Goal: Task Accomplishment & Management: Manage account settings

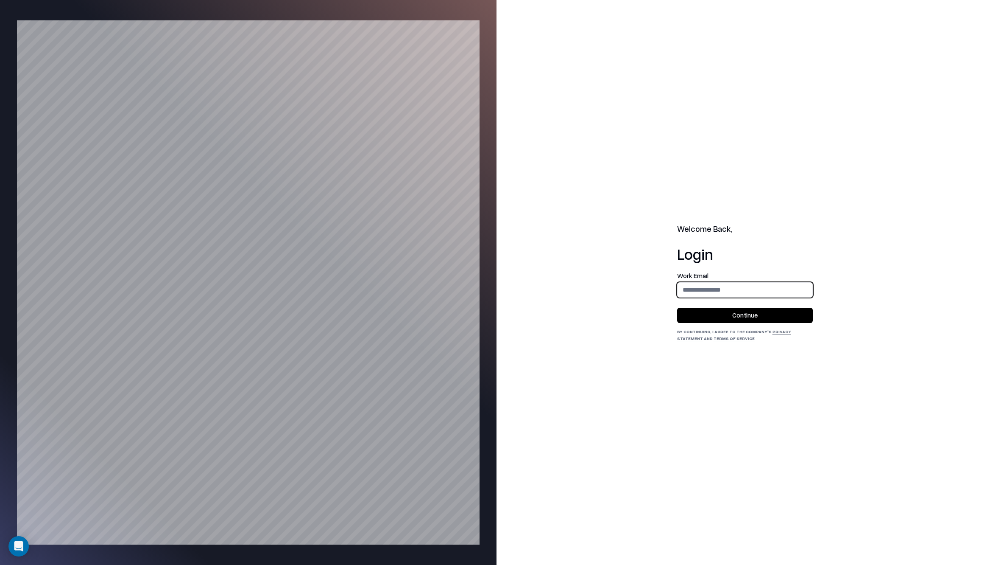
click at [783, 283] on input "email" at bounding box center [745, 290] width 135 height 16
type input "**********"
click at [755, 319] on button "Continue" at bounding box center [745, 314] width 136 height 15
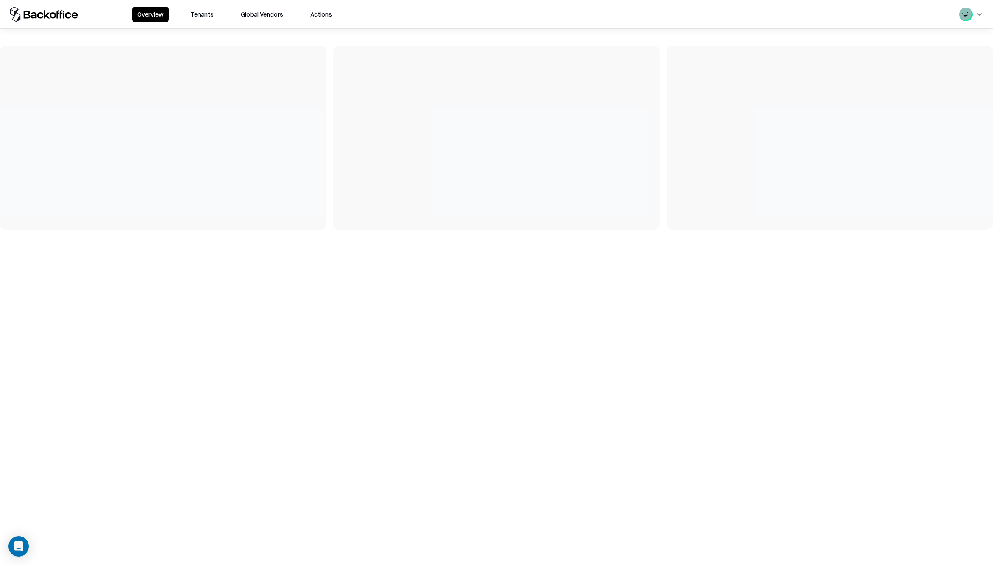
click at [326, 20] on button "Actions" at bounding box center [321, 14] width 32 height 15
click at [193, 18] on button "Tenants" at bounding box center [202, 14] width 33 height 15
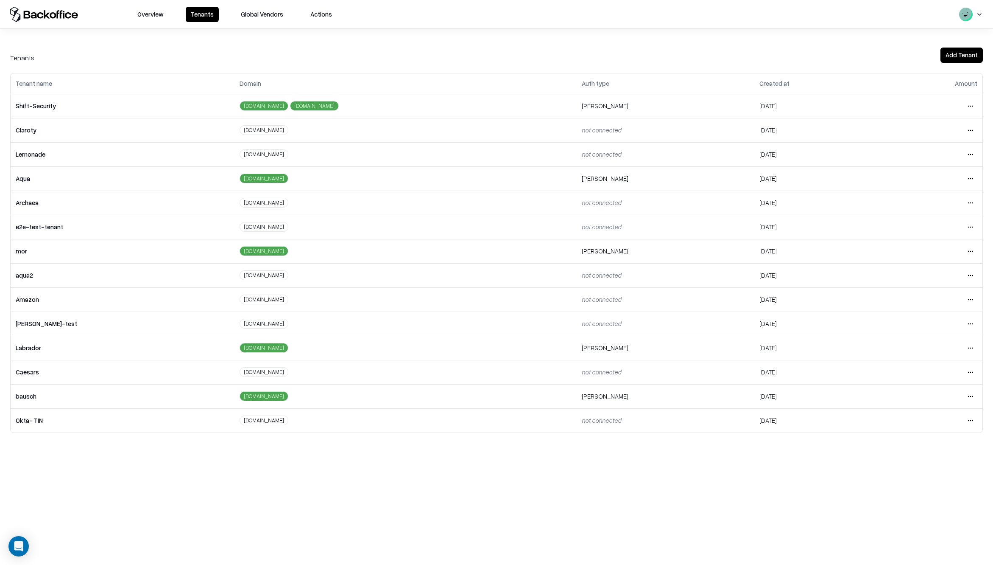
click at [971, 374] on html "Overview Tenants Global Vendors Actions Tenants Add Tenant Tenant name Domain A…" at bounding box center [496, 282] width 993 height 565
click at [843, 461] on html "Overview Tenants Global Vendors Actions Tenants Add Tenant Tenant name Domain A…" at bounding box center [496, 282] width 993 height 565
click at [969, 394] on html "Overview Tenants Global Vendors Actions Tenants Add Tenant Tenant name Domain A…" at bounding box center [496, 282] width 993 height 565
click at [966, 346] on html "Overview Tenants Global Vendors Actions Tenants Add Tenant Tenant name Domain A…" at bounding box center [496, 282] width 993 height 565
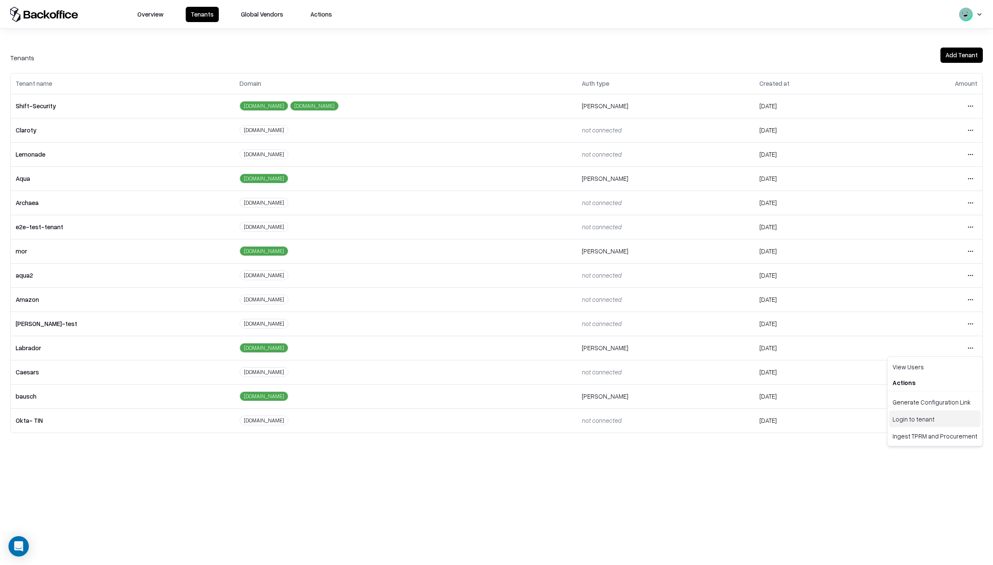
click at [900, 418] on div "Login to tenant" at bounding box center [935, 418] width 92 height 17
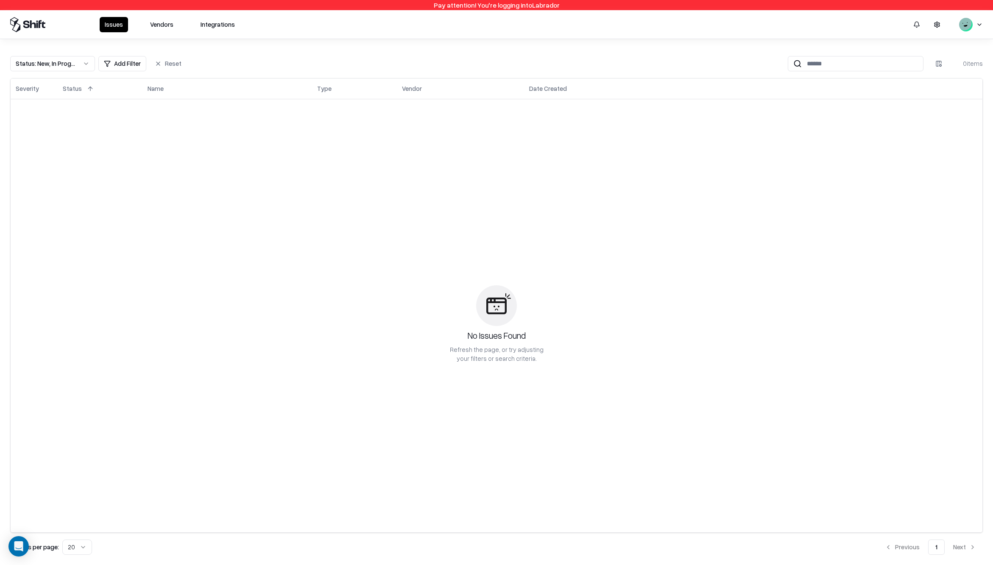
click at [214, 24] on button "Integrations" at bounding box center [218, 24] width 45 height 15
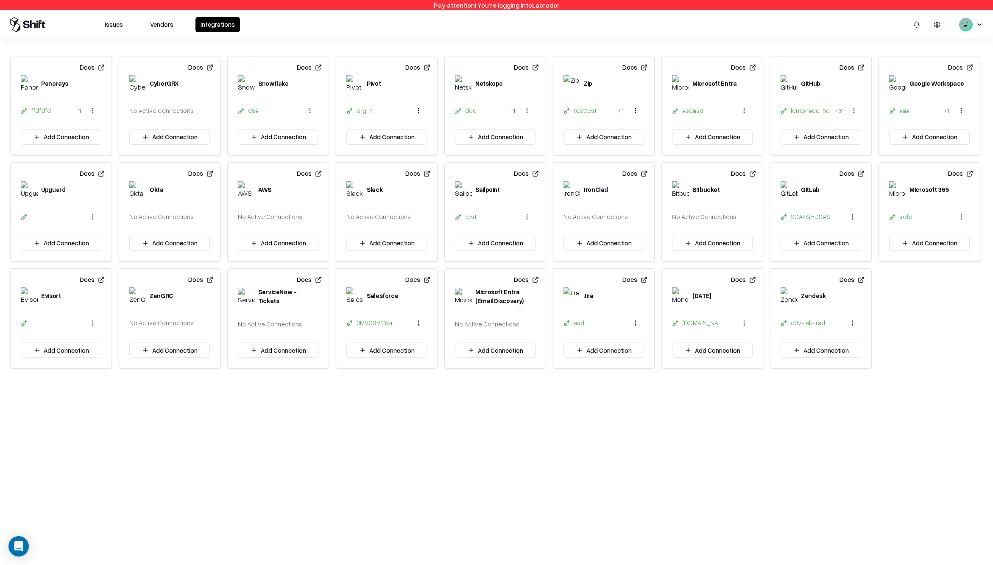
click at [166, 17] on button "Vendors" at bounding box center [162, 24] width 34 height 15
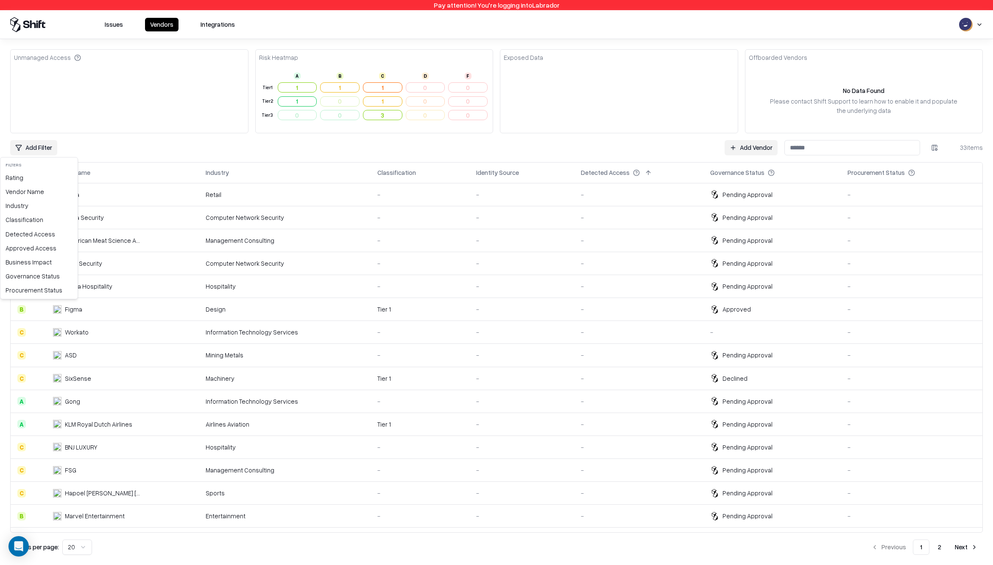
click at [33, 143] on html "Pay attention! You're logging into Labrador Issues Vendors Integrations Unmanag…" at bounding box center [496, 282] width 993 height 565
click at [30, 251] on div "Approved Access" at bounding box center [39, 248] width 74 height 14
click at [680, 154] on html "Pay attention! You're logging into Labrador Issues Vendors Integrations Unmanag…" at bounding box center [496, 282] width 993 height 565
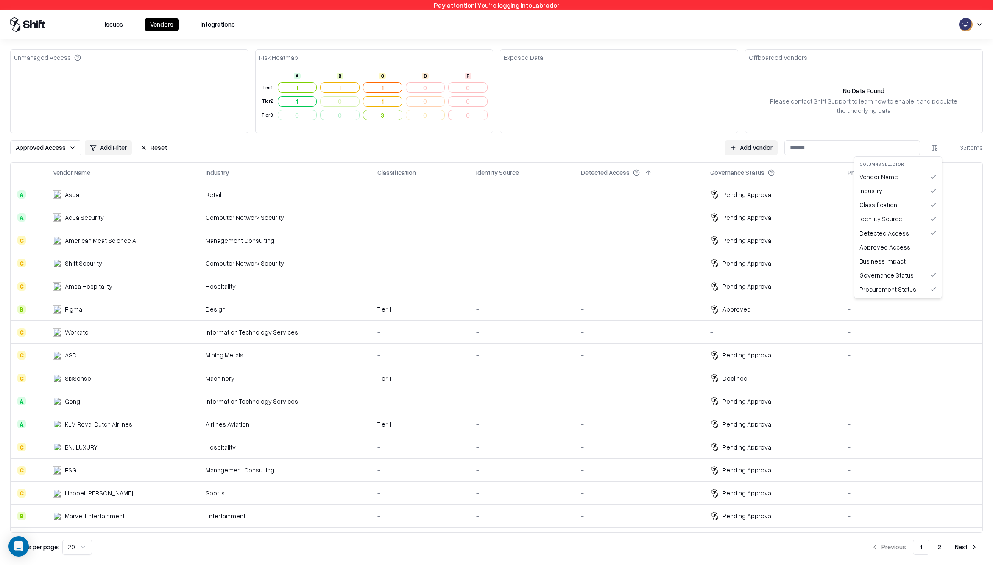
click at [929, 151] on html "Pay attention! You're logging into Labrador Issues Vendors Integrations Unmanag…" at bounding box center [496, 282] width 993 height 565
click at [900, 252] on div "Approved Access" at bounding box center [898, 247] width 84 height 14
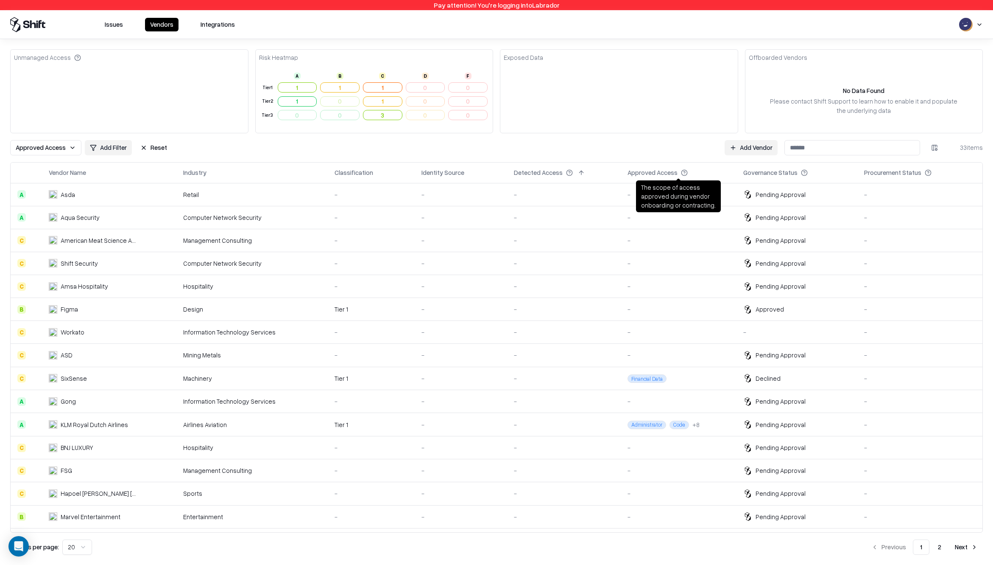
click at [692, 173] on button at bounding box center [696, 173] width 10 height 10
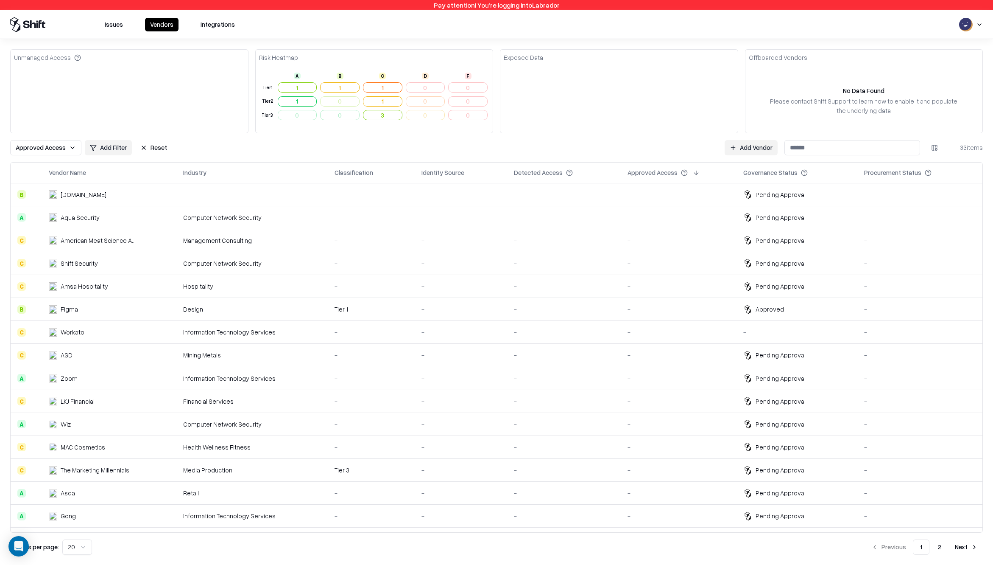
click at [692, 173] on button at bounding box center [696, 173] width 10 height 10
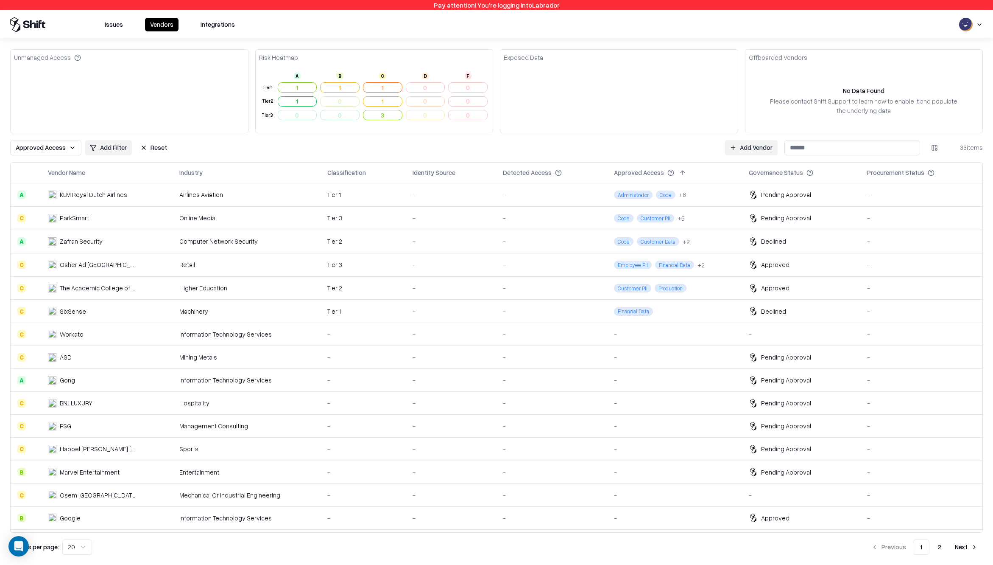
click at [538, 176] on div "Detected Access" at bounding box center [527, 172] width 49 height 9
click at [565, 174] on button at bounding box center [570, 173] width 10 height 10
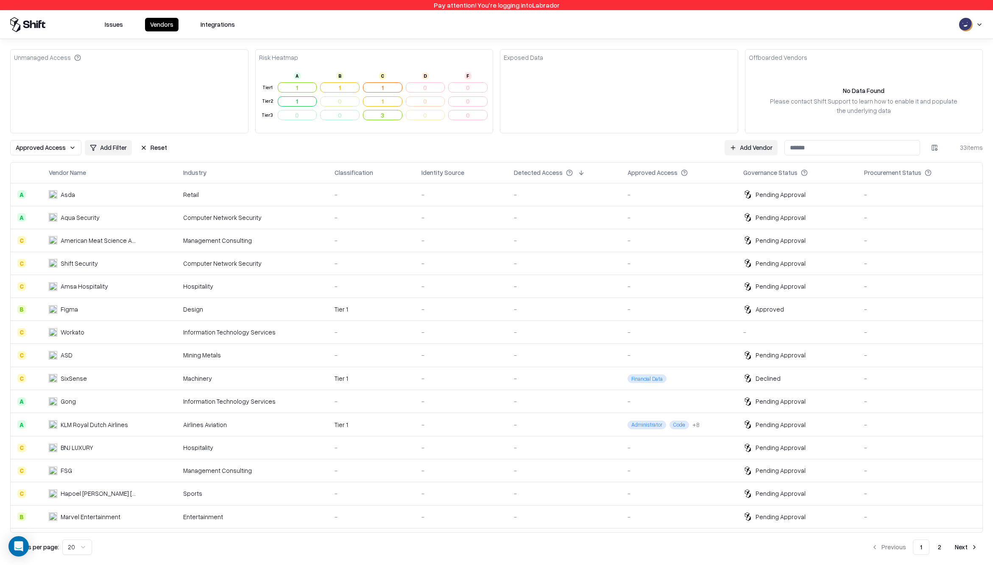
click at [576, 172] on button at bounding box center [581, 173] width 10 height 10
click at [576, 173] on button at bounding box center [581, 173] width 10 height 10
click at [47, 145] on span "Approved Access" at bounding box center [41, 147] width 50 height 9
click at [146, 146] on html "Pay attention! You're logging into Labrador Issues Vendors Integrations Unmanag…" at bounding box center [496, 282] width 993 height 565
click at [154, 146] on button "Reset" at bounding box center [153, 147] width 37 height 15
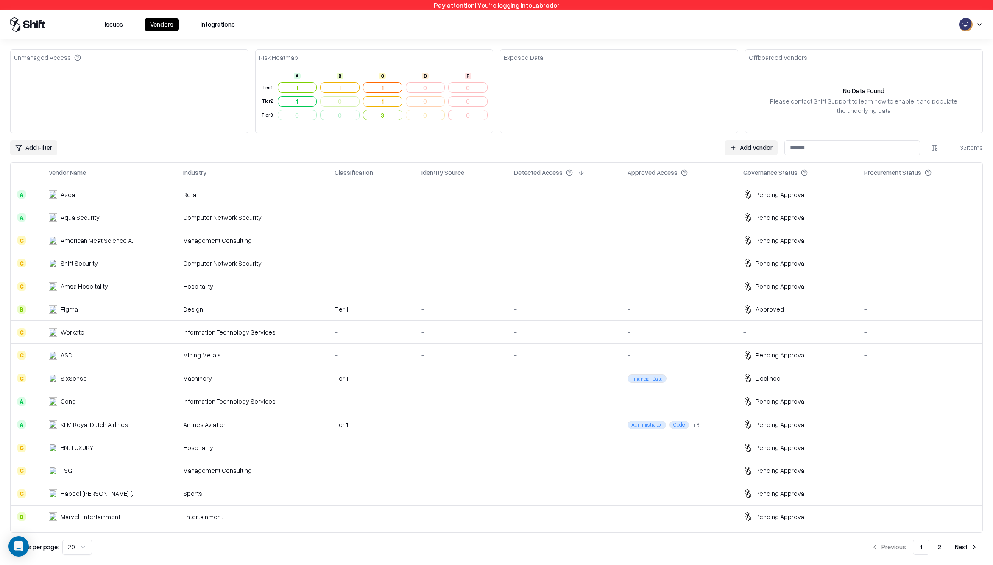
click at [577, 172] on button at bounding box center [581, 173] width 10 height 10
click at [576, 172] on button at bounding box center [581, 173] width 10 height 10
drag, startPoint x: 987, startPoint y: 24, endPoint x: 983, endPoint y: 25, distance: 4.4
click at [987, 24] on div "Issues Vendors Integrations" at bounding box center [496, 24] width 993 height 15
click at [980, 25] on html "Pay attention! You're logging into Labrador Issues Vendors Integrations Unmanag…" at bounding box center [496, 282] width 993 height 565
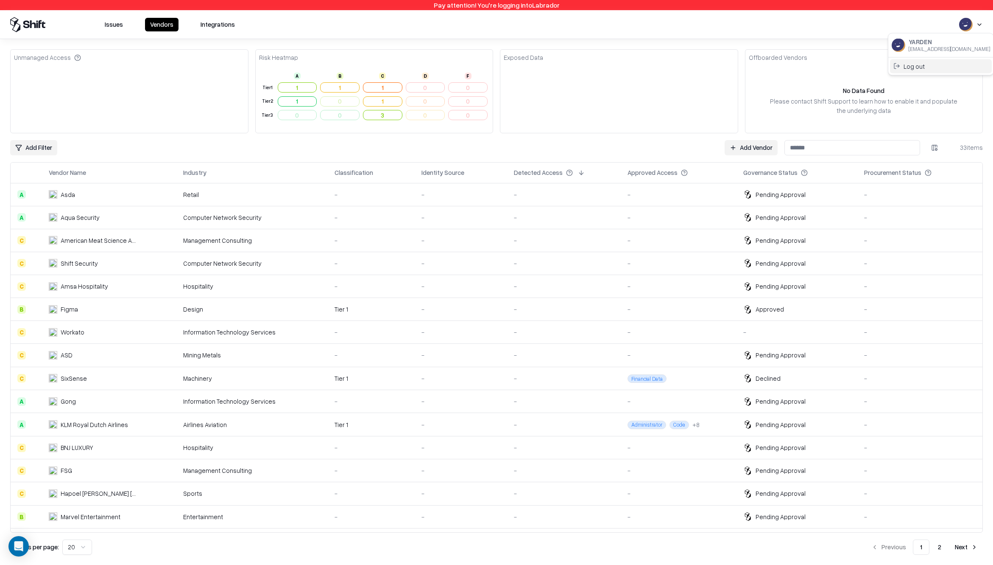
click at [918, 65] on div "Log out" at bounding box center [941, 66] width 102 height 14
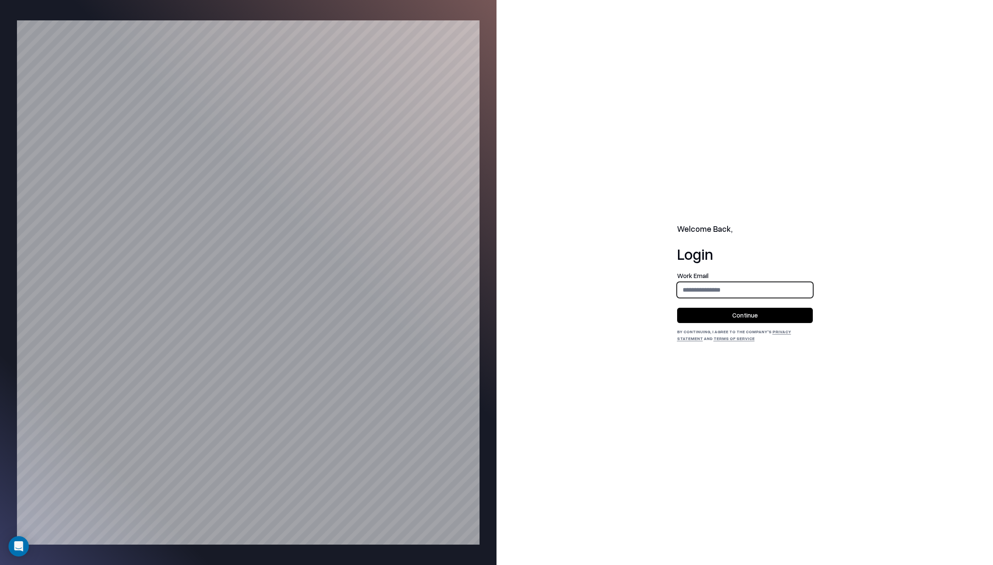
click at [723, 288] on input "email" at bounding box center [745, 290] width 135 height 16
type input "**********"
click at [721, 315] on button "Continue" at bounding box center [745, 314] width 136 height 15
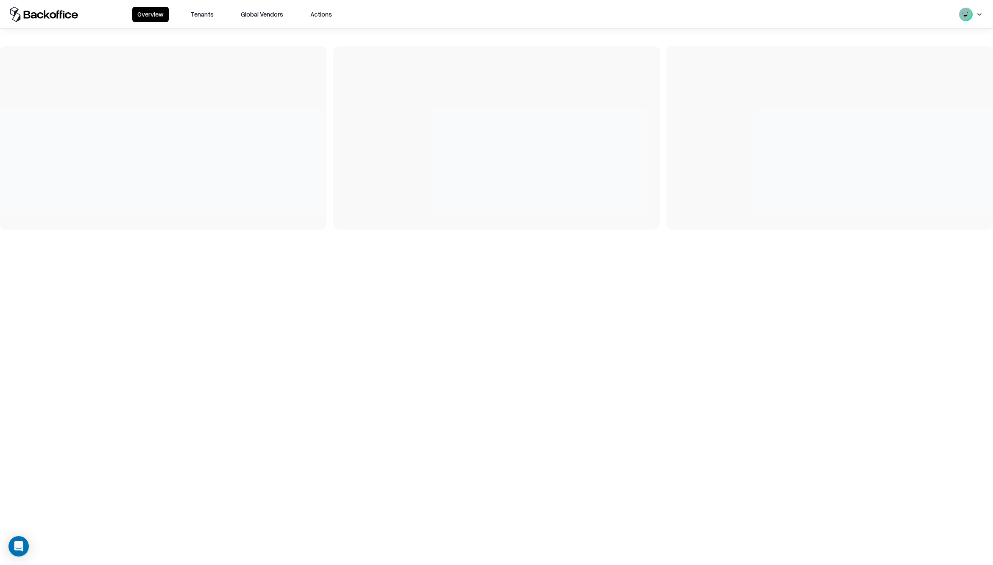
click at [976, 14] on html "Overview Tenants Global Vendors Actions" at bounding box center [496, 282] width 993 height 565
click at [663, 29] on html "Overview Tenants Global Vendors Actions Yarden yarden@shift.security Log out" at bounding box center [496, 282] width 993 height 565
click at [210, 15] on button "Tenants" at bounding box center [202, 14] width 33 height 15
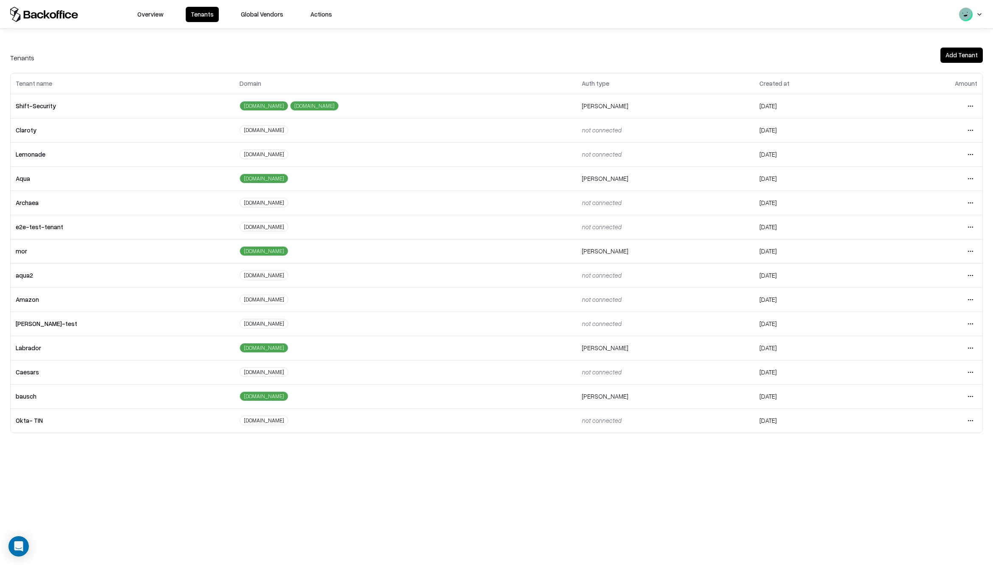
click at [976, 397] on html "Overview Tenants Global Vendors Actions Tenants Add Tenant Tenant name Domain A…" at bounding box center [496, 282] width 993 height 565
click at [902, 467] on div "Login to tenant" at bounding box center [935, 466] width 92 height 17
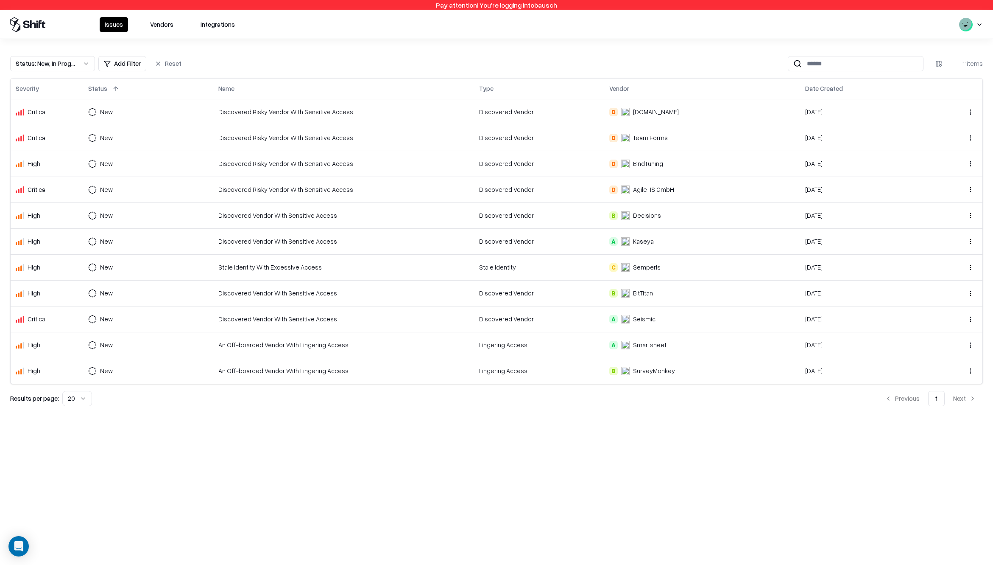
click at [168, 25] on button "Vendors" at bounding box center [162, 24] width 34 height 15
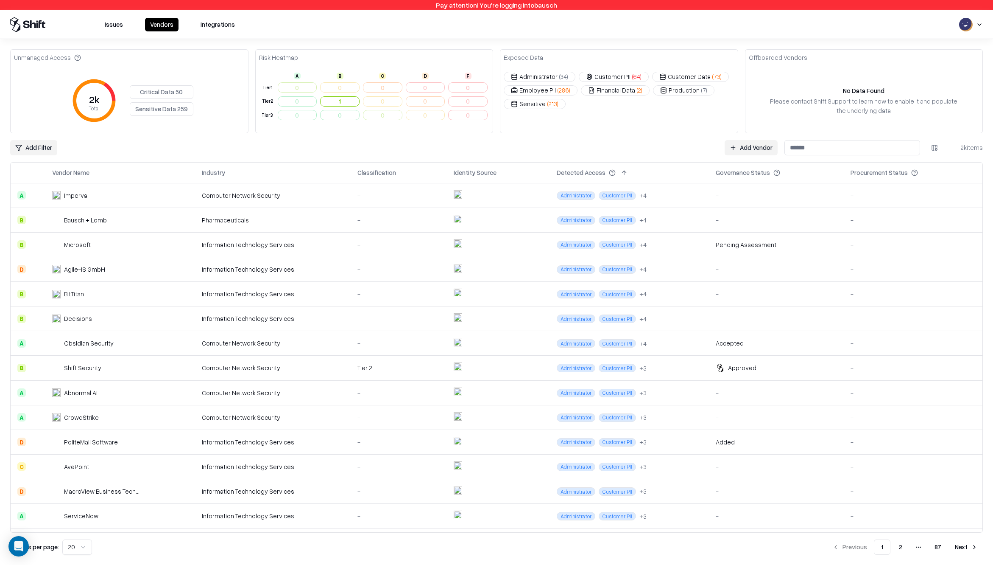
click at [933, 148] on html "Pay attention! You're logging into bausch Issues Vendors Integrations Unmanaged…" at bounding box center [496, 282] width 993 height 565
click at [889, 247] on div "Approved Access" at bounding box center [898, 247] width 84 height 14
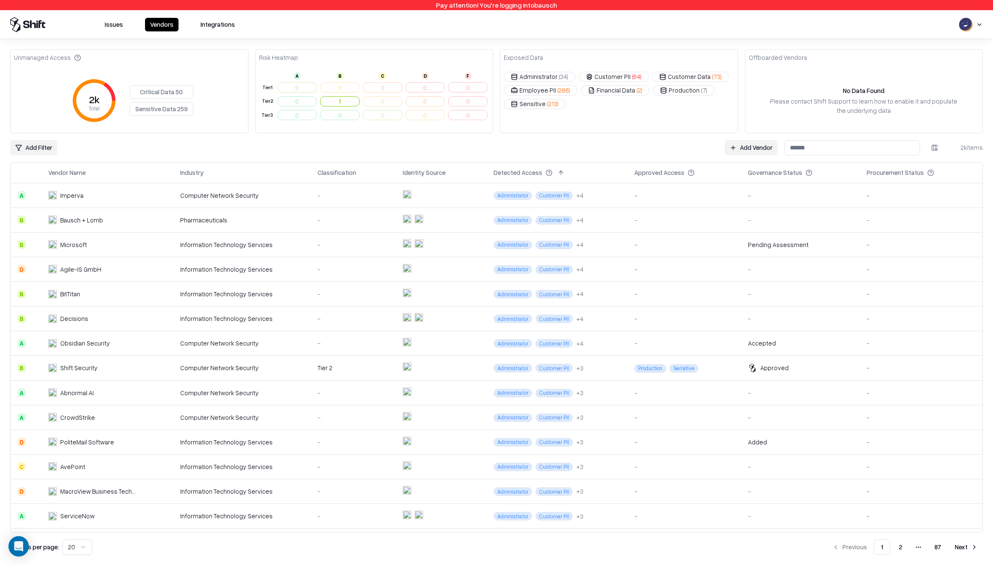
click at [557, 171] on button at bounding box center [561, 173] width 10 height 10
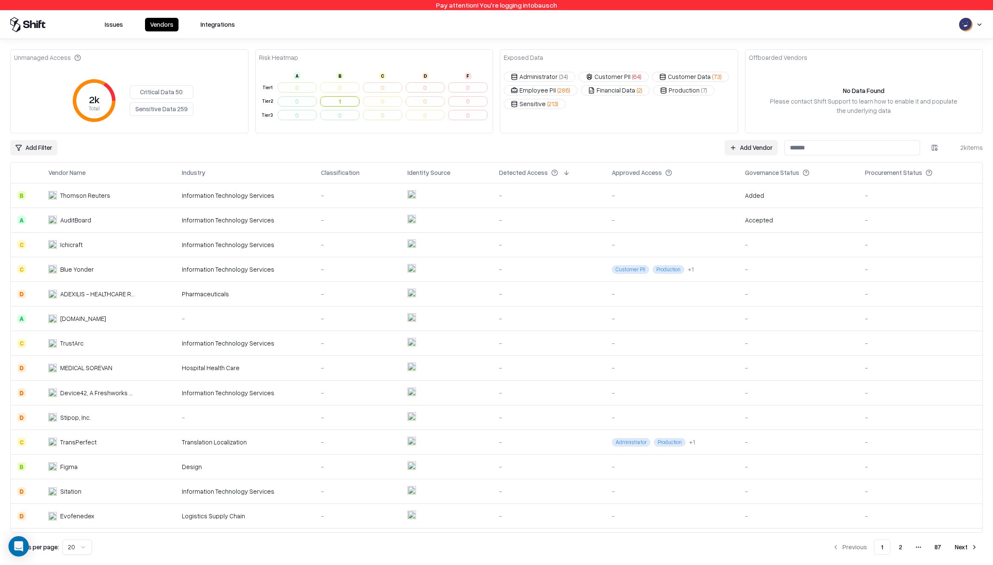
click at [562, 171] on button at bounding box center [567, 173] width 10 height 10
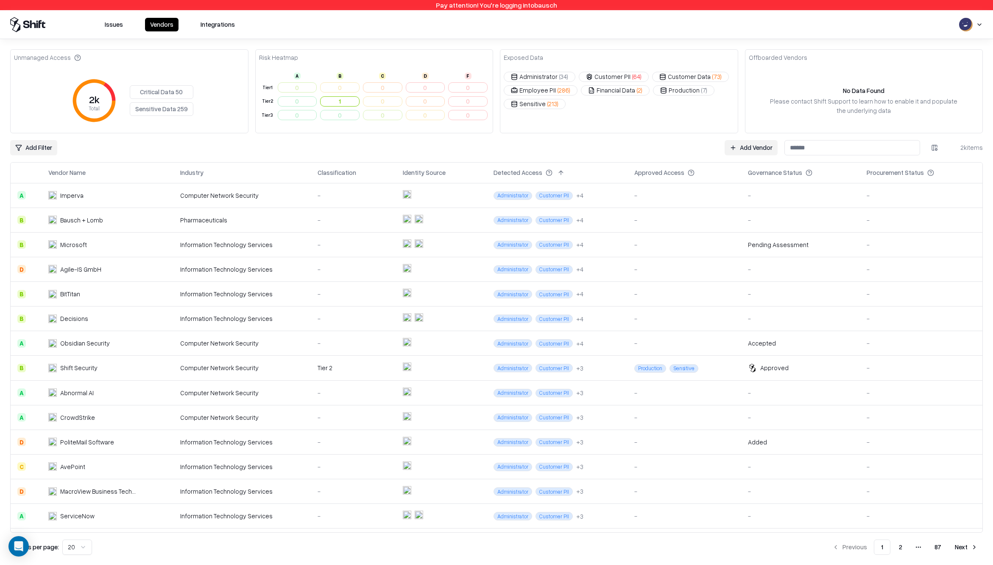
click at [698, 172] on button at bounding box center [703, 173] width 10 height 10
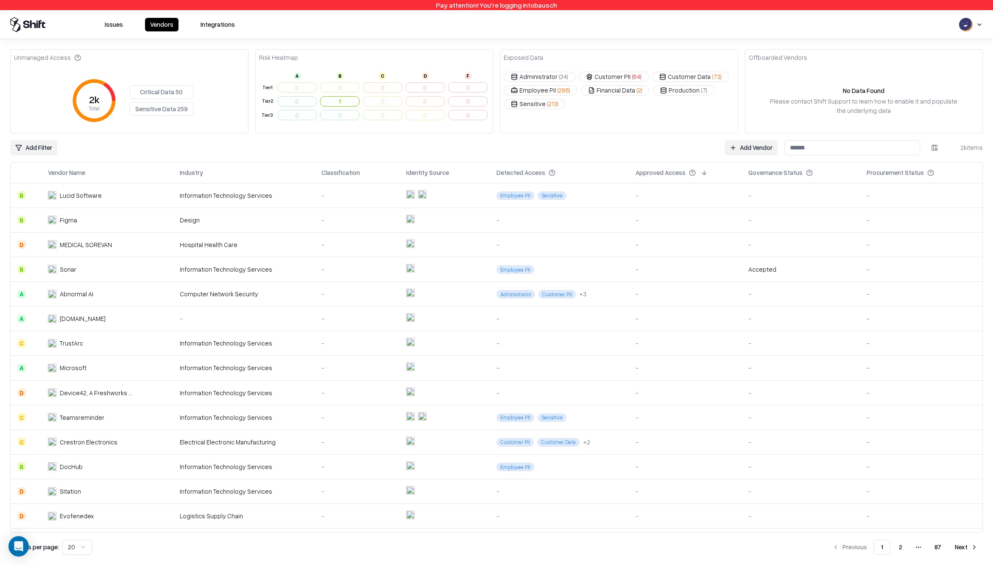
click at [699, 172] on button at bounding box center [704, 173] width 10 height 10
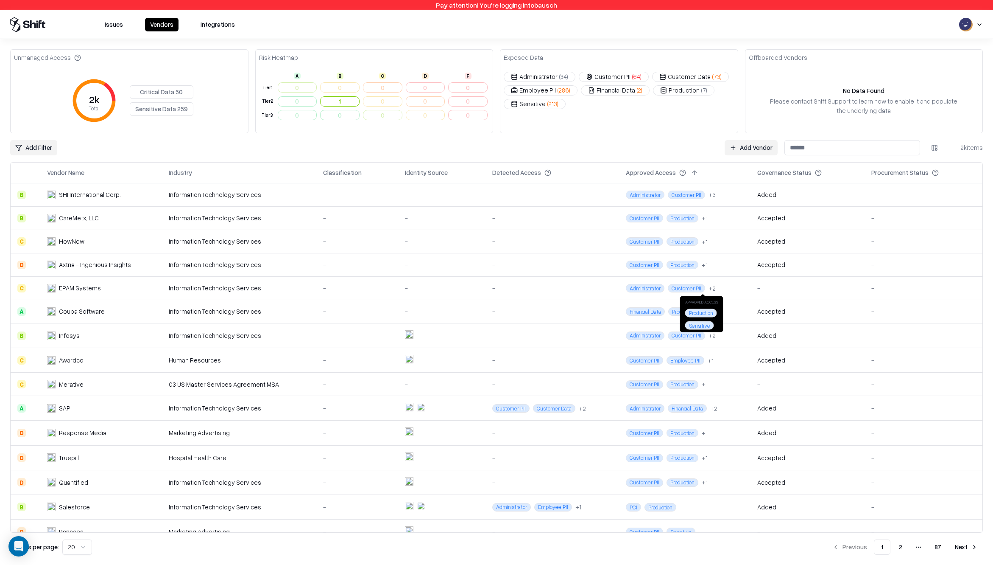
click at [709, 288] on div "+ 2" at bounding box center [712, 288] width 7 height 9
click at [690, 177] on button at bounding box center [695, 173] width 10 height 10
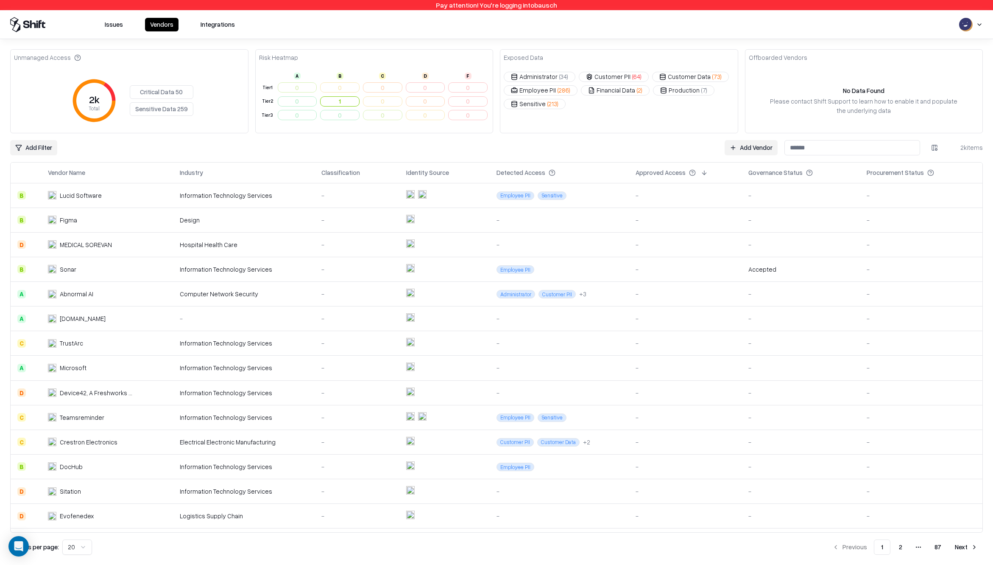
click at [701, 172] on button at bounding box center [704, 173] width 10 height 10
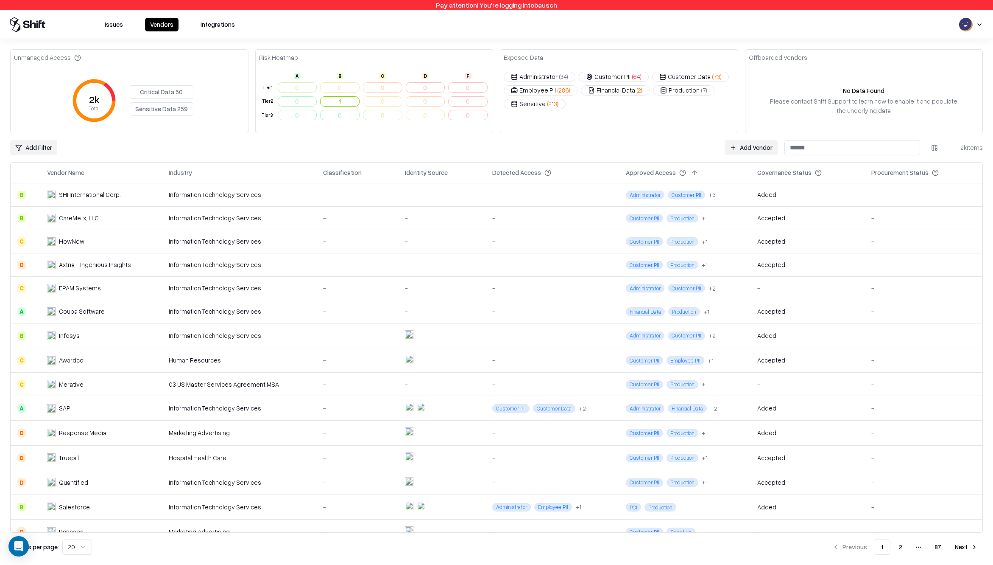
click at [690, 169] on button at bounding box center [695, 173] width 10 height 10
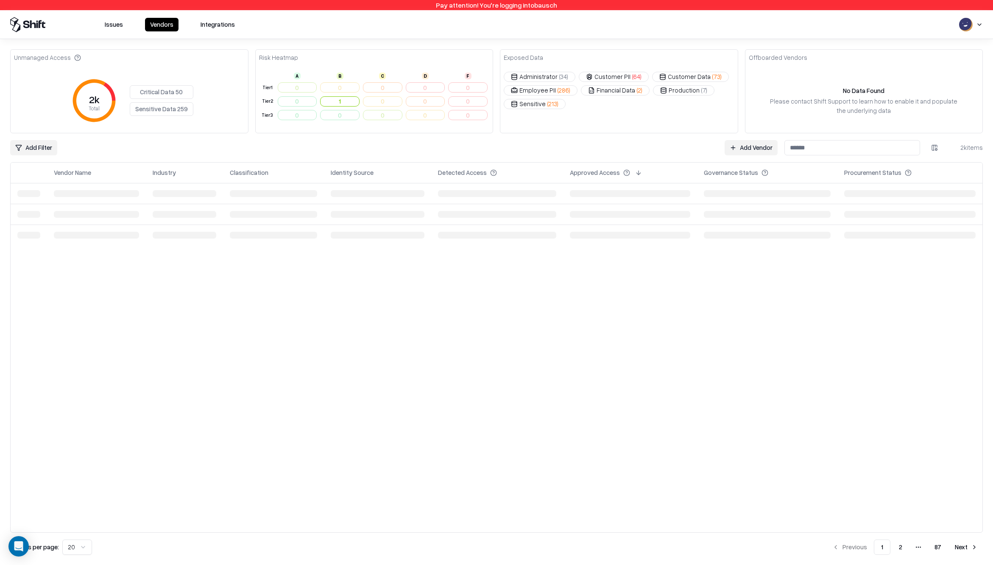
click at [685, 169] on div "Approved Access" at bounding box center [630, 173] width 120 height 10
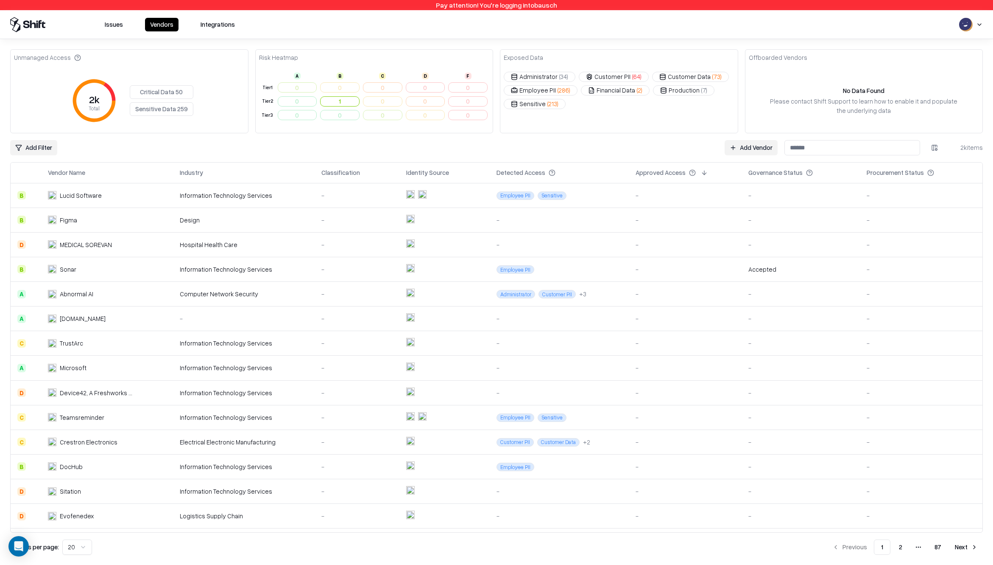
click at [700, 172] on button at bounding box center [704, 173] width 10 height 10
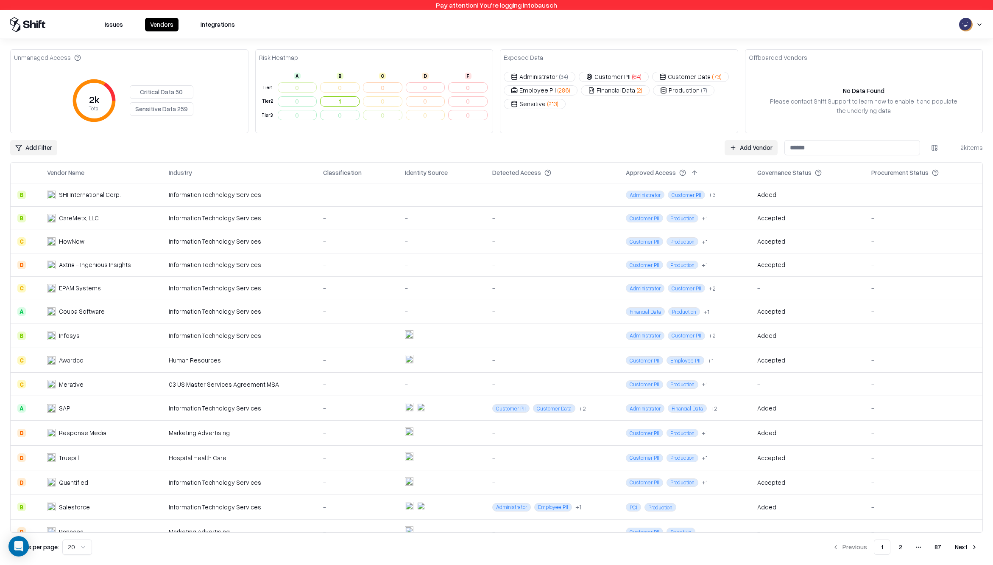
click at [690, 174] on button at bounding box center [695, 173] width 10 height 10
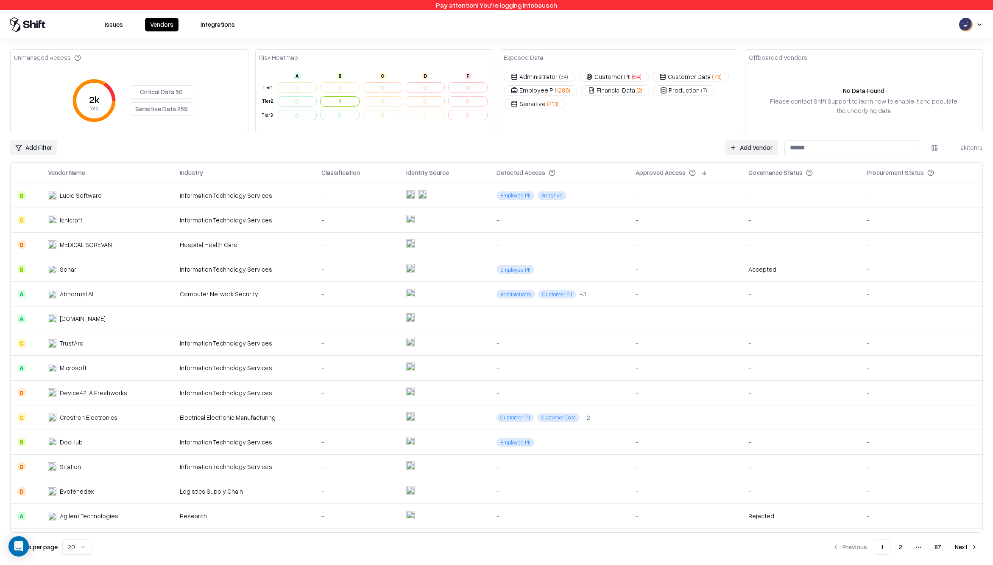
click at [699, 173] on button at bounding box center [704, 173] width 10 height 10
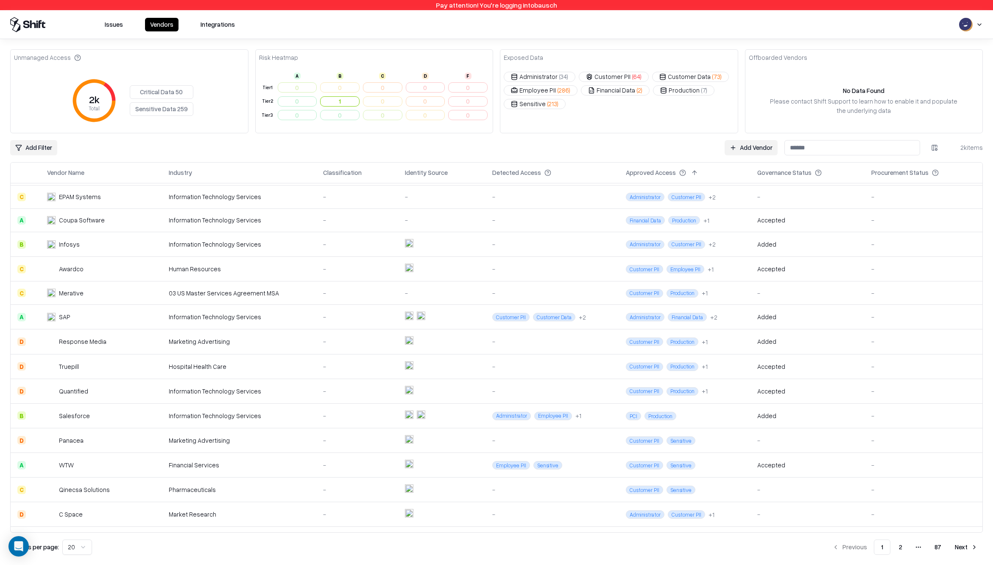
scroll to position [132, 0]
